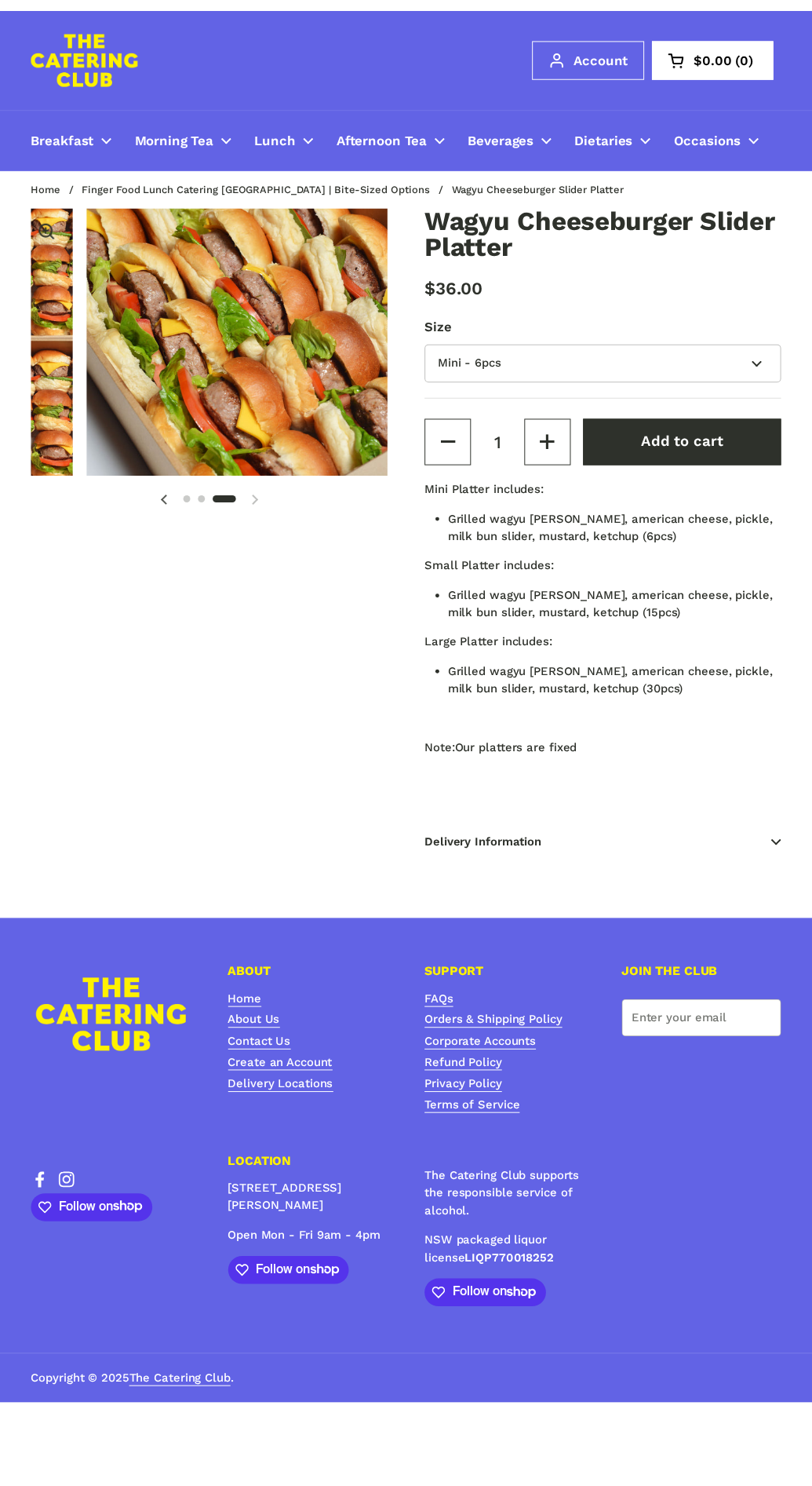
scroll to position [0, 740]
